Goal: Task Accomplishment & Management: Manage account settings

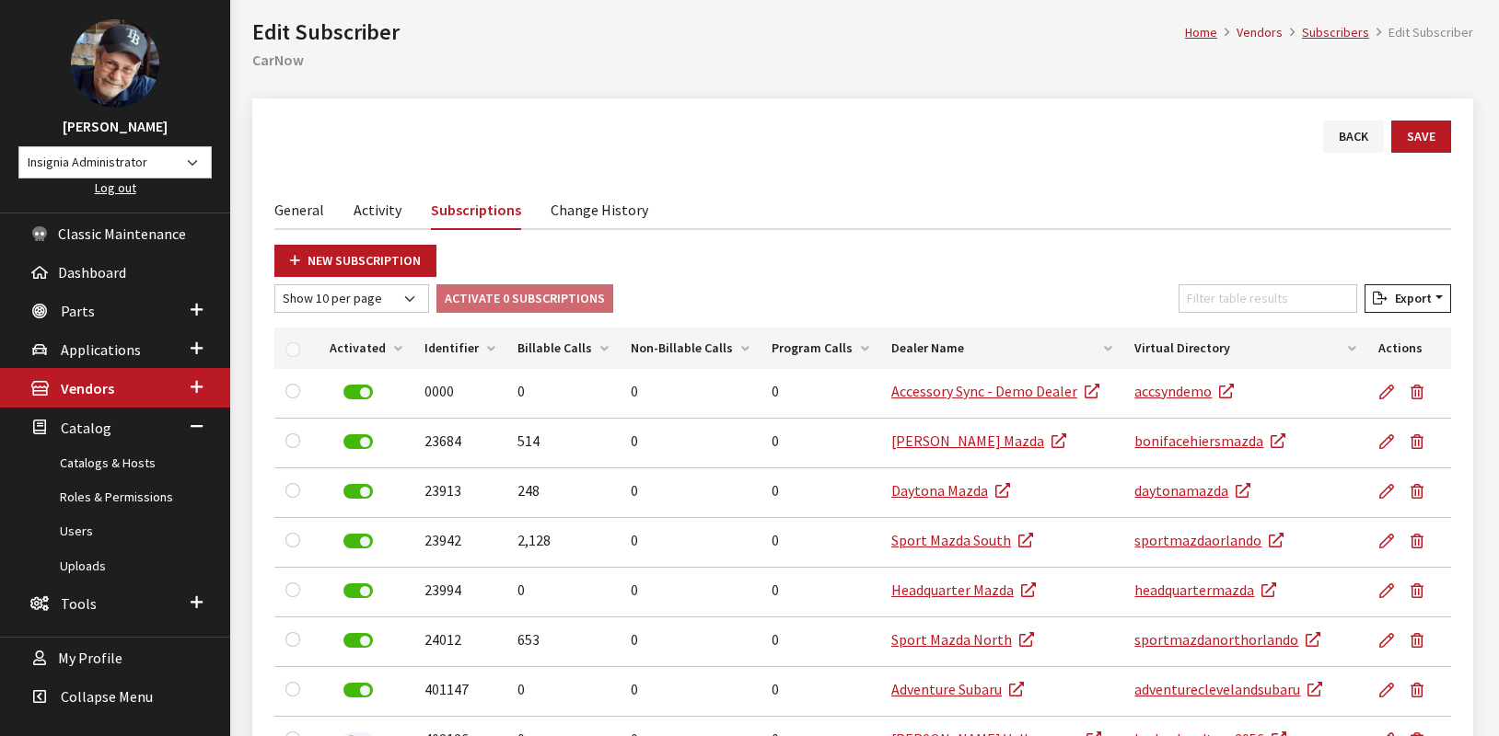
scroll to position [85, 0]
click at [110, 394] on span "Vendors" at bounding box center [87, 390] width 53 height 18
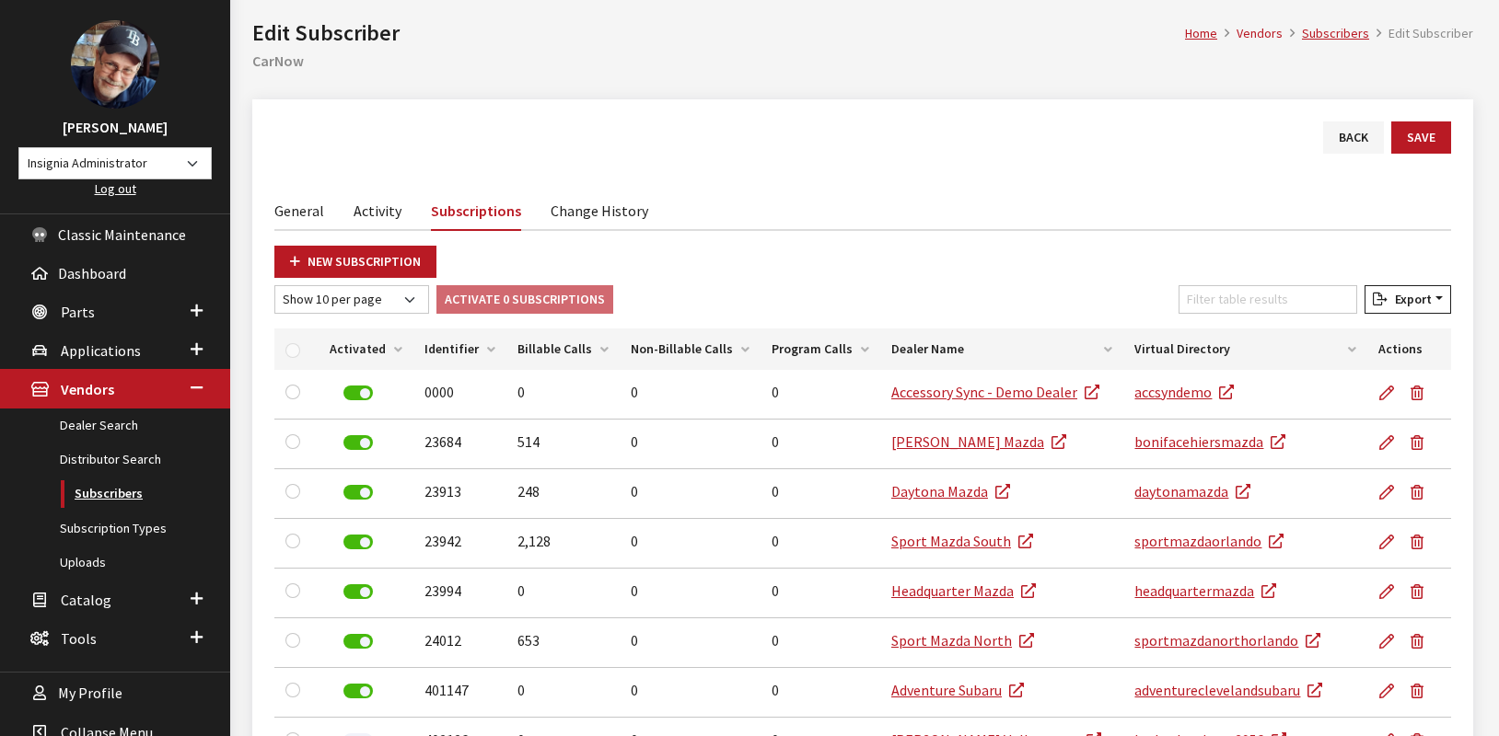
click at [116, 496] on link "Subscribers" at bounding box center [115, 494] width 230 height 34
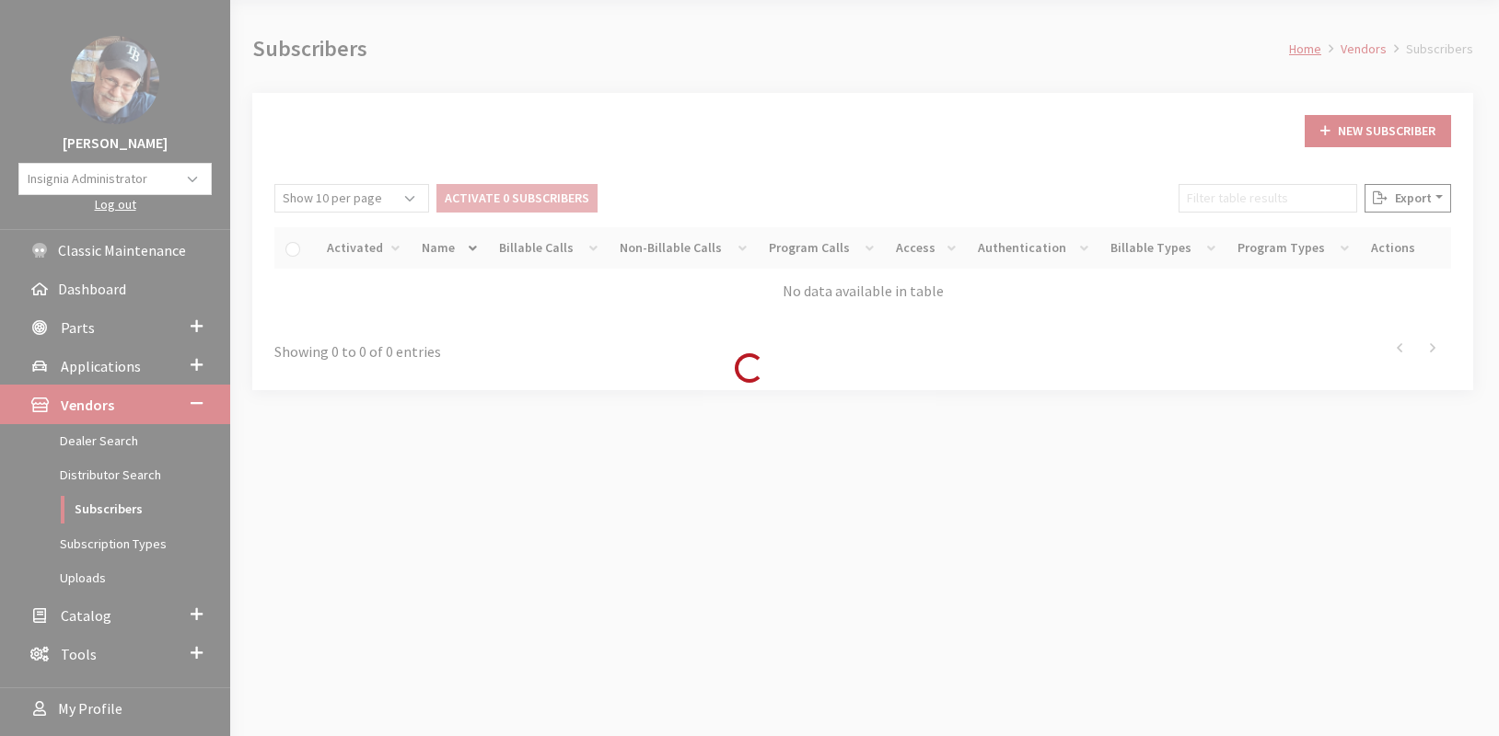
scroll to position [114, 0]
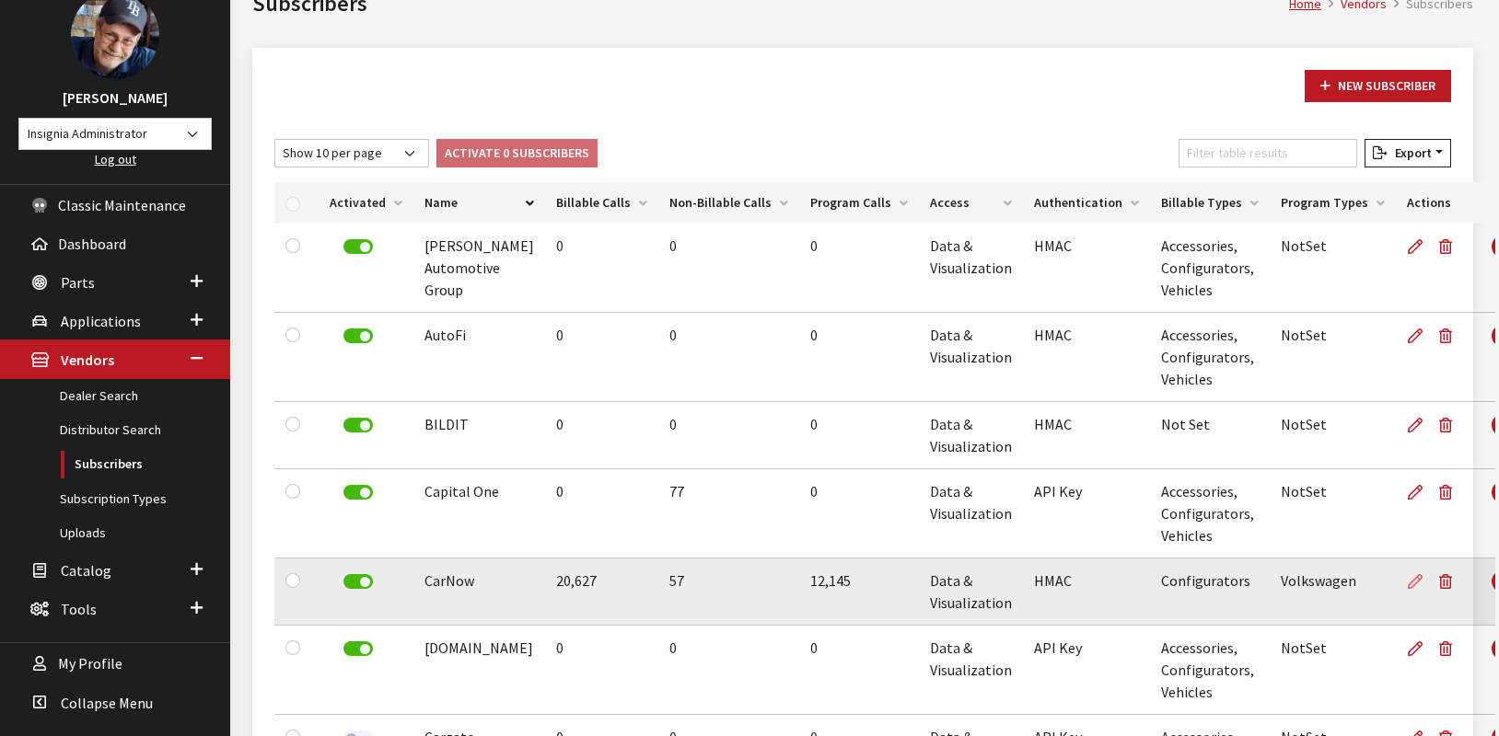
click at [1408, 583] on icon at bounding box center [1415, 582] width 15 height 15
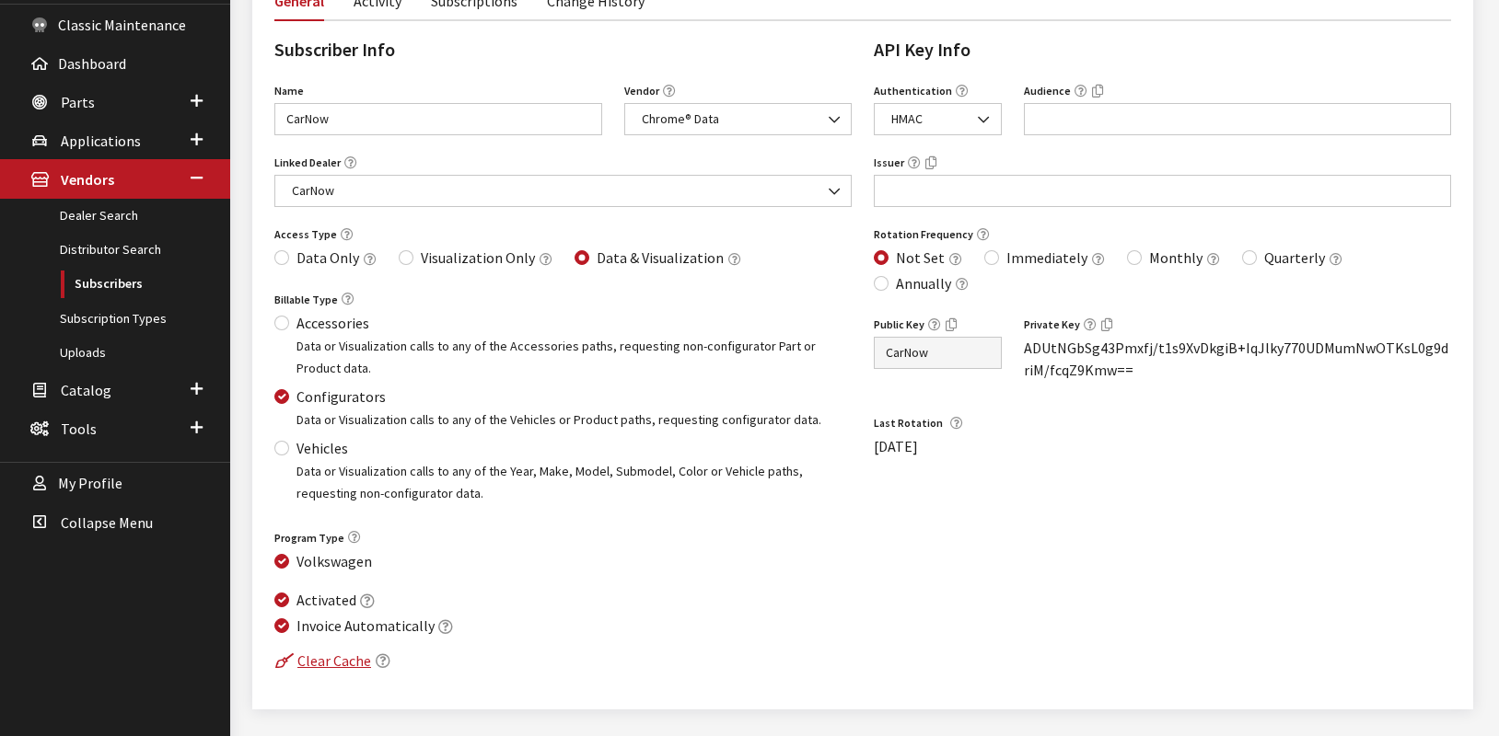
scroll to position [345, 0]
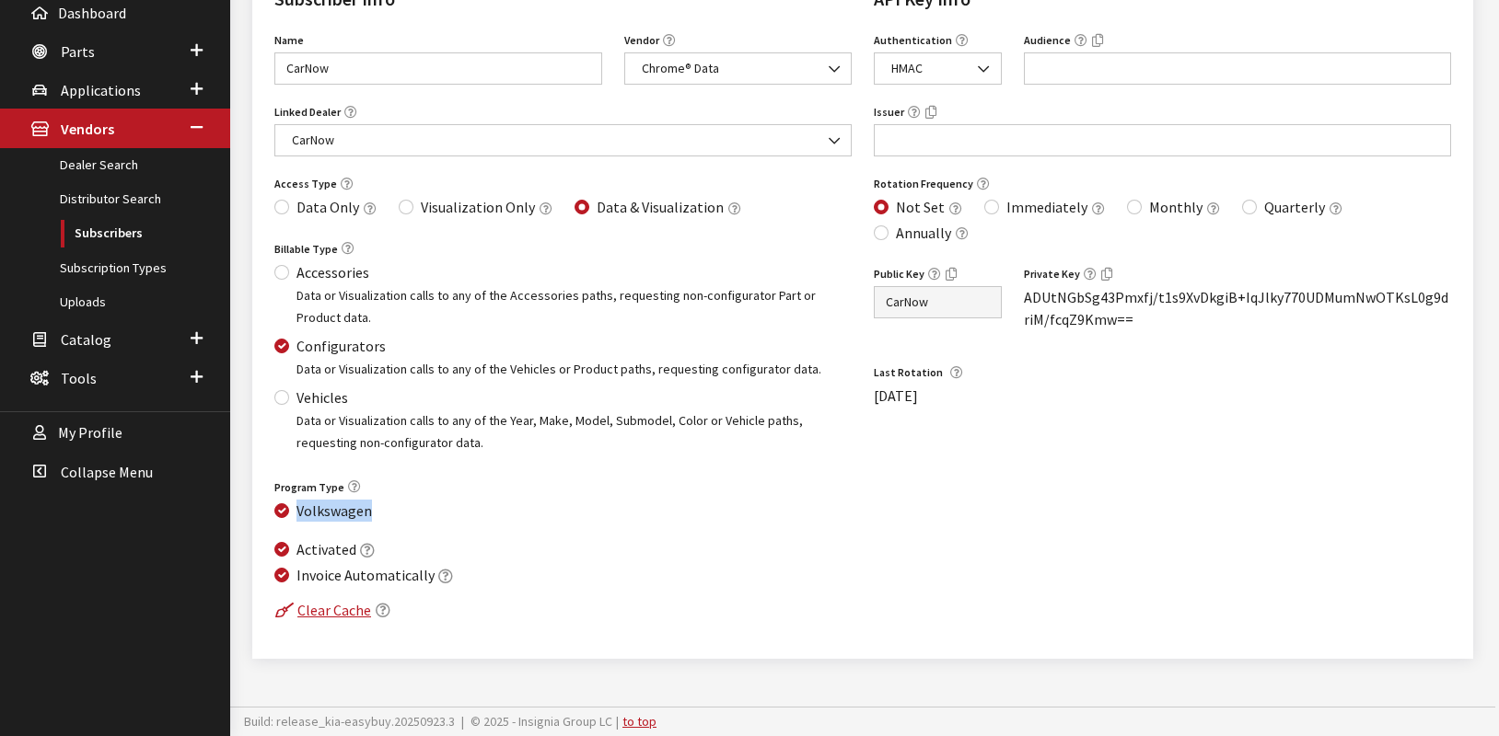
drag, startPoint x: 379, startPoint y: 509, endPoint x: 365, endPoint y: 523, distance: 20.2
click at [296, 520] on div "Program Type Volkswagen" at bounding box center [562, 499] width 599 height 49
click at [354, 485] on icon "button" at bounding box center [354, 487] width 13 height 13
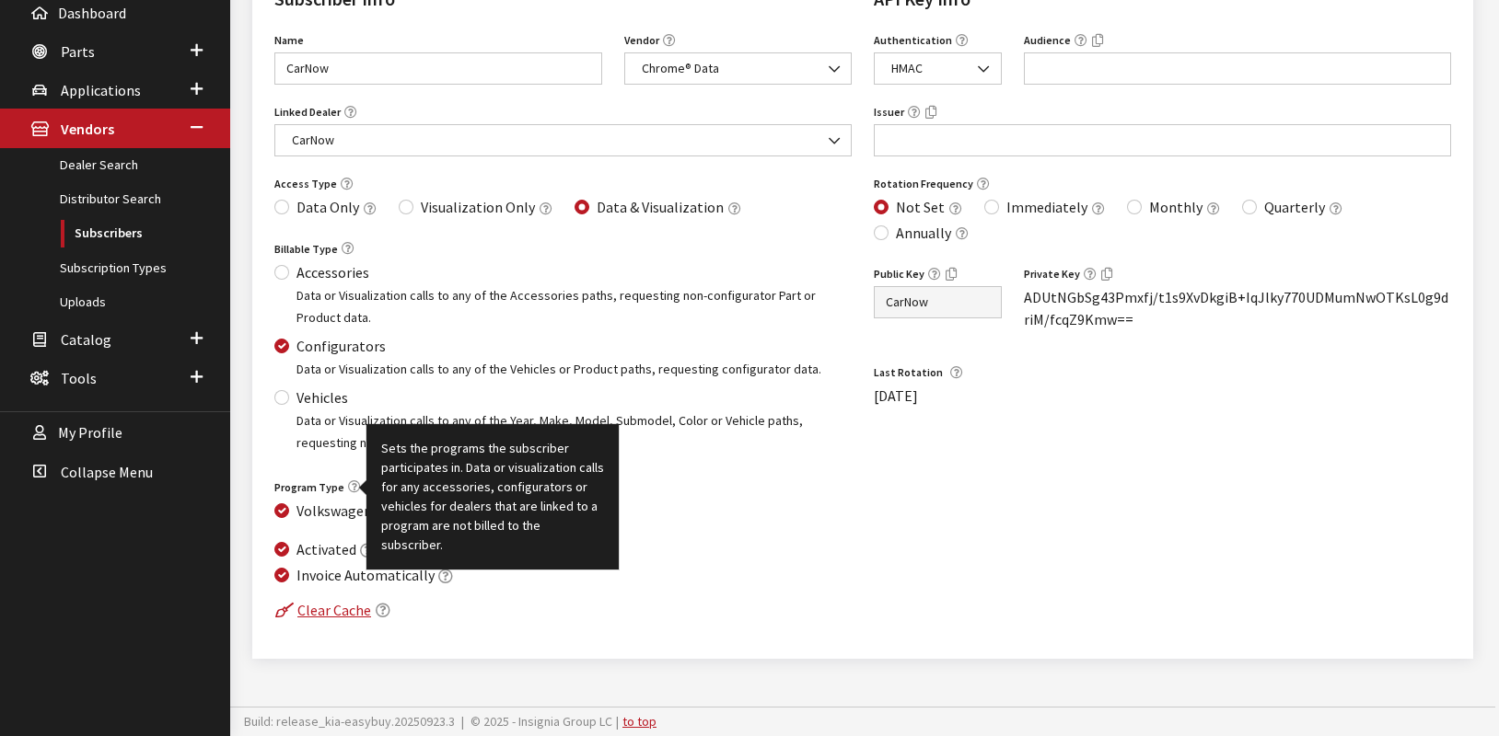
click at [756, 551] on div "Activated" at bounding box center [562, 551] width 577 height 24
click at [307, 473] on div "Billable Type Accessories Data or Visualization calls to any of the Accessories…" at bounding box center [562, 356] width 599 height 238
click at [353, 488] on icon "button" at bounding box center [354, 487] width 13 height 13
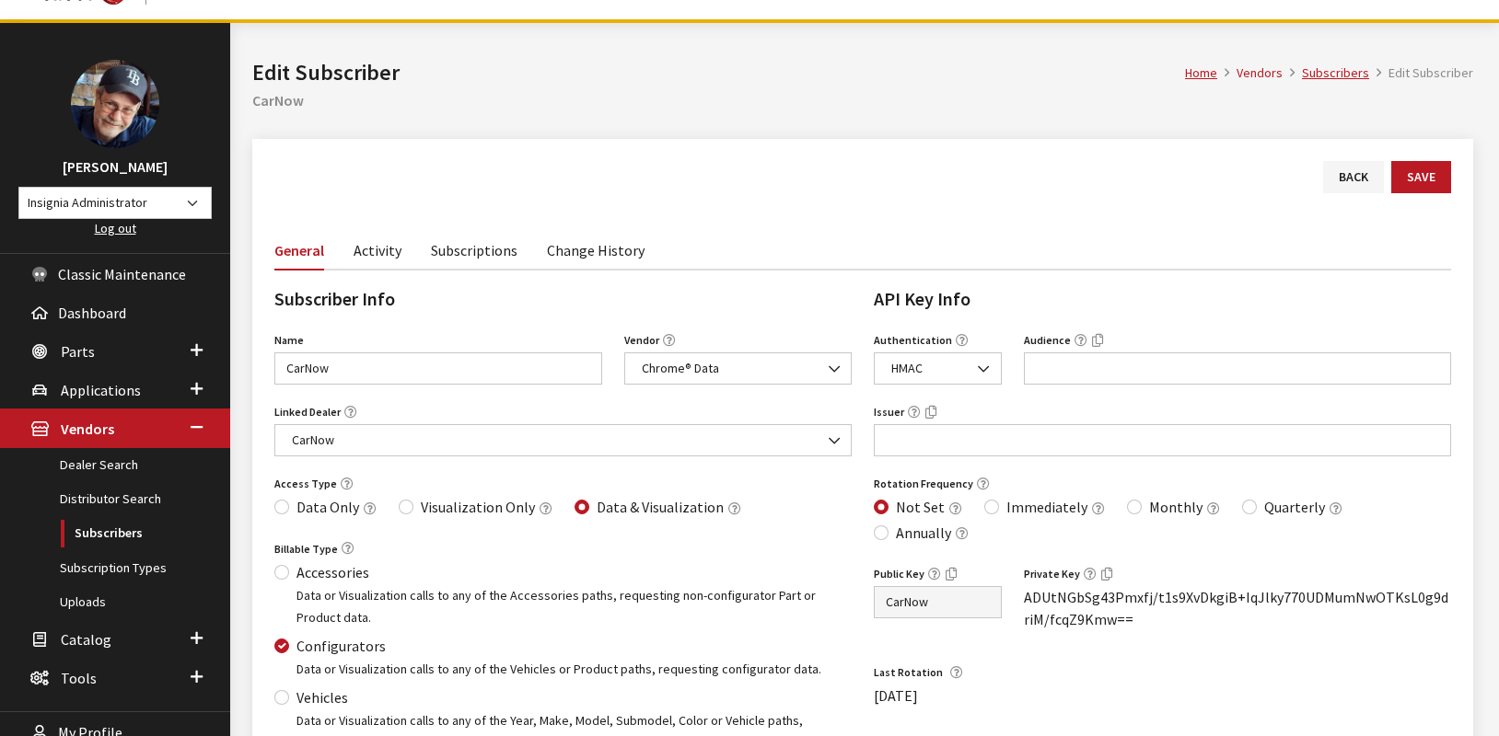
scroll to position [42, 0]
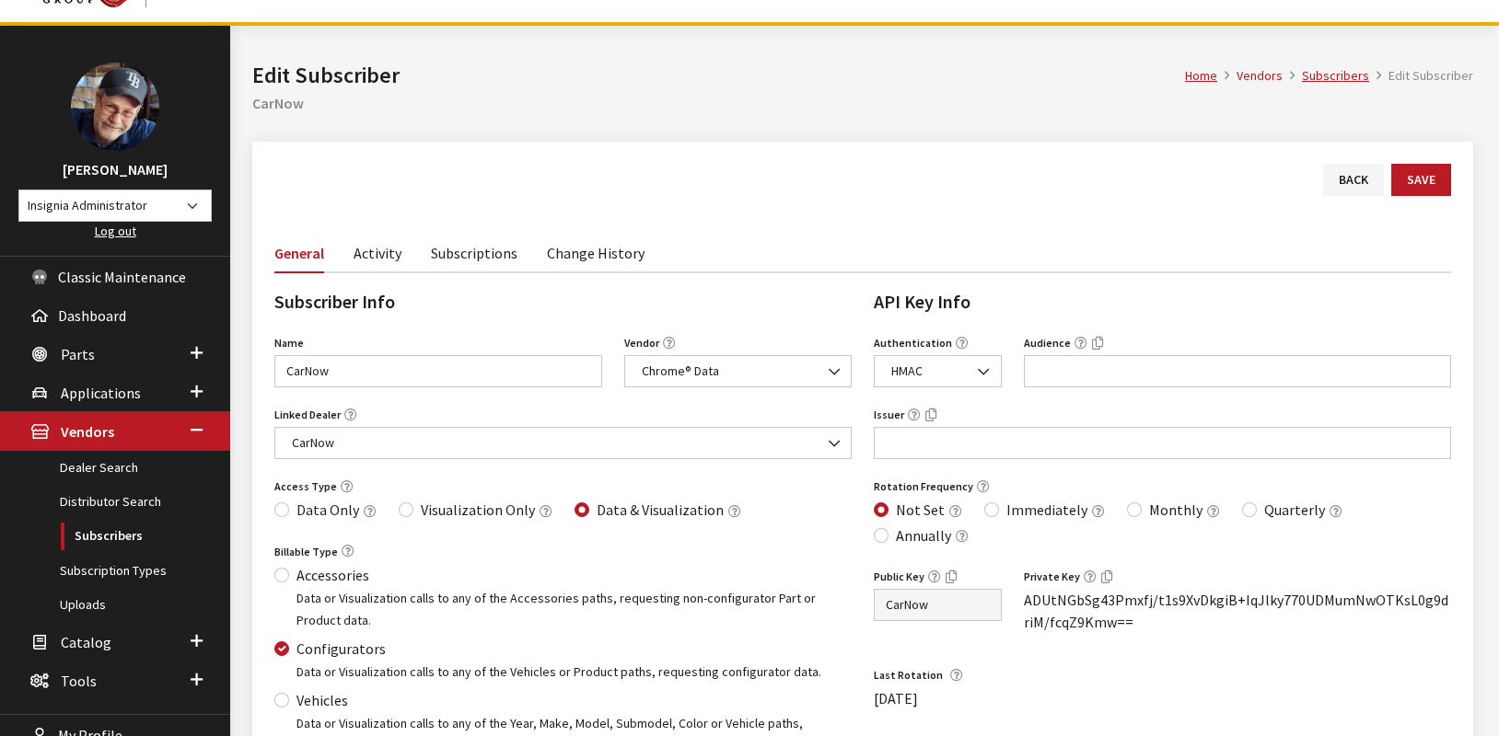
click at [466, 260] on link "Subscriptions" at bounding box center [474, 252] width 87 height 39
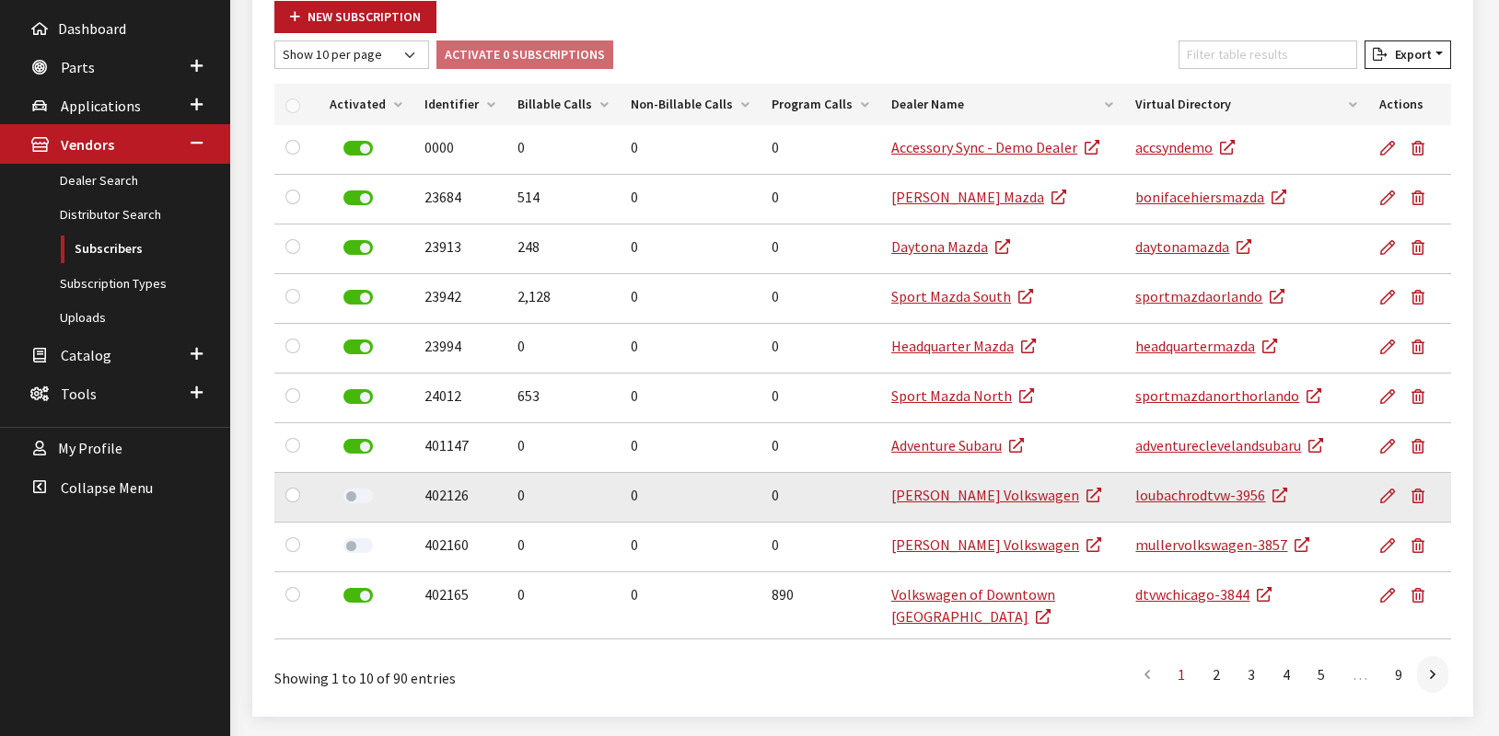
scroll to position [388, 0]
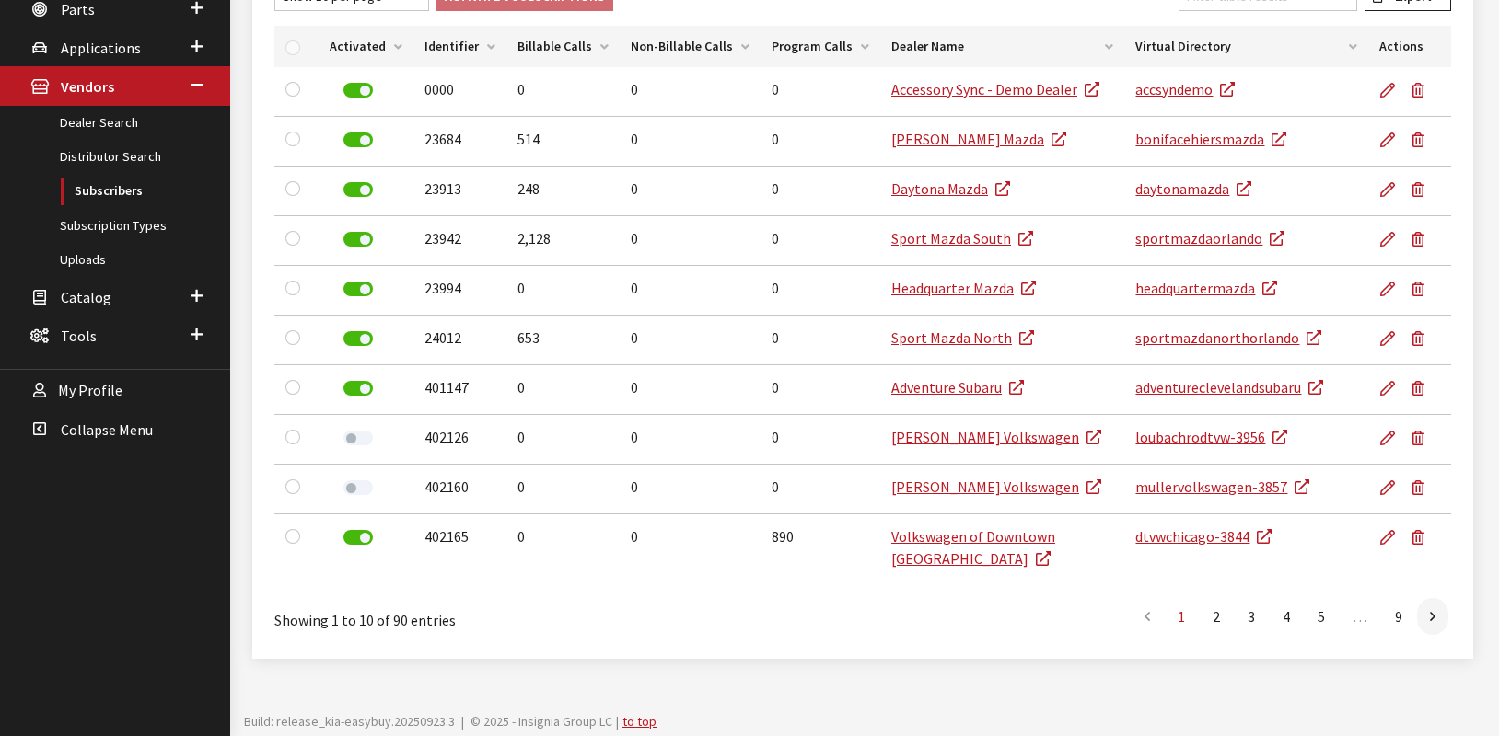
click at [547, 682] on div "Modal title Cancel Yes OK Modal title OK Home Vendors Subscribers Edit Subscrib…" at bounding box center [862, 209] width 1265 height 1056
